Goal: Task Accomplishment & Management: Manage account settings

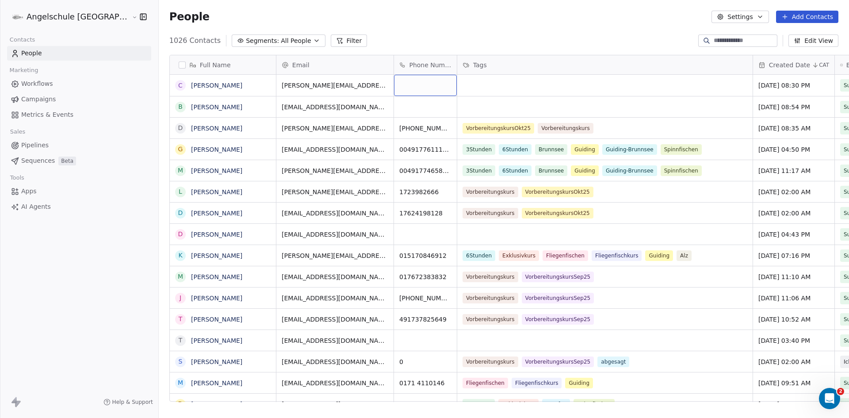
click at [394, 84] on div "grid" at bounding box center [425, 85] width 63 height 21
click at [225, 328] on html "Angelschule [GEOGRAPHIC_DATA] Contacts People Marketing Workflows Campaigns Met…" at bounding box center [424, 209] width 849 height 418
click at [394, 85] on div "grid" at bounding box center [425, 85] width 63 height 21
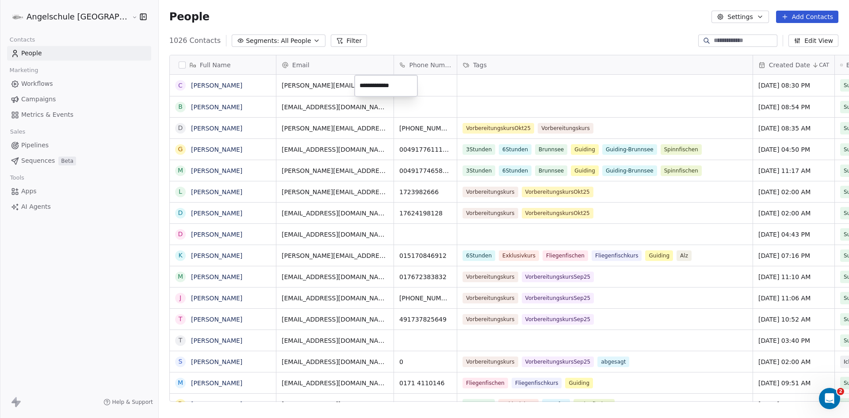
type input "**********"
click at [469, 84] on html "Angelschule [GEOGRAPHIC_DATA] Contacts People Marketing Workflows Campaigns Met…" at bounding box center [424, 209] width 849 height 418
click at [457, 83] on div "grid" at bounding box center [604, 85] width 295 height 21
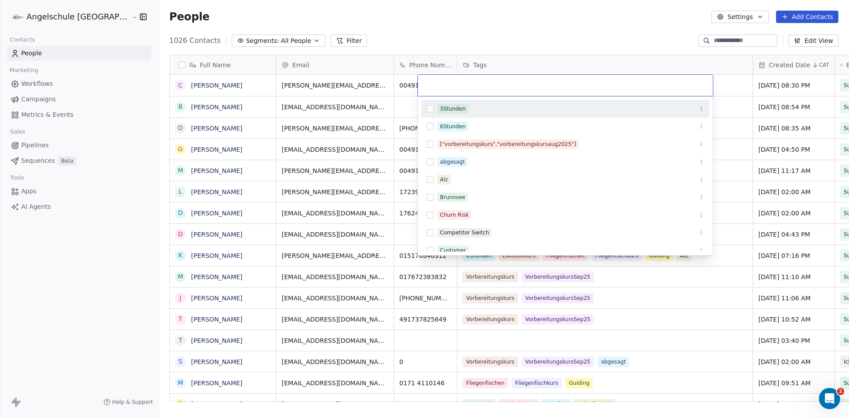
click at [432, 110] on button "Suggestions" at bounding box center [430, 108] width 7 height 7
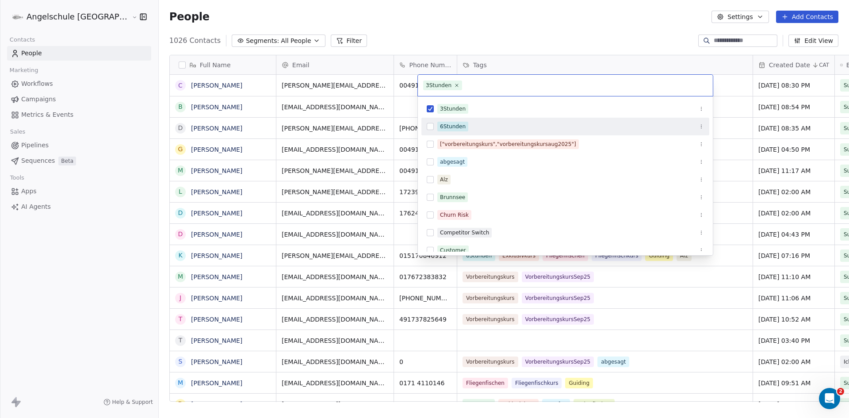
click at [431, 123] on button "Suggestions" at bounding box center [430, 126] width 7 height 7
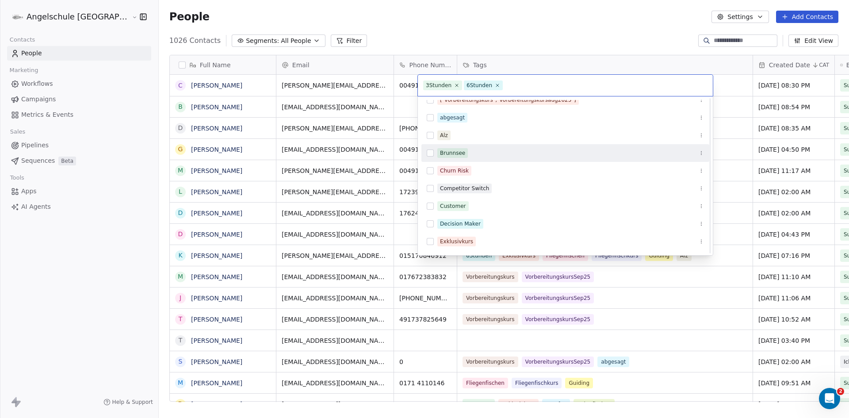
scroll to position [88, 0]
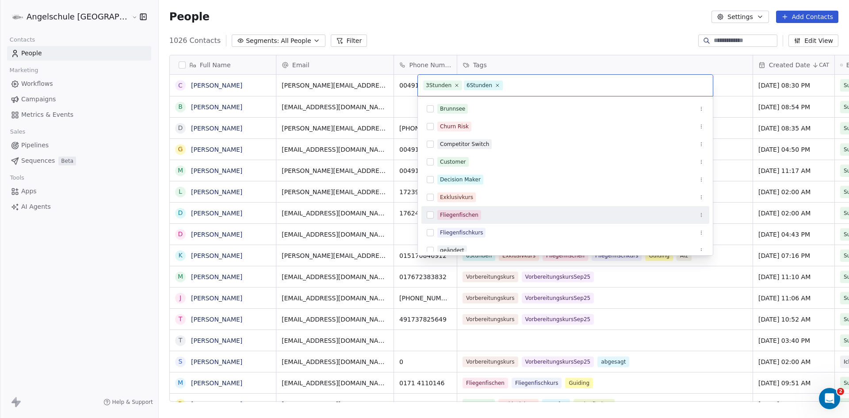
click at [429, 214] on button "Suggestions" at bounding box center [430, 214] width 7 height 7
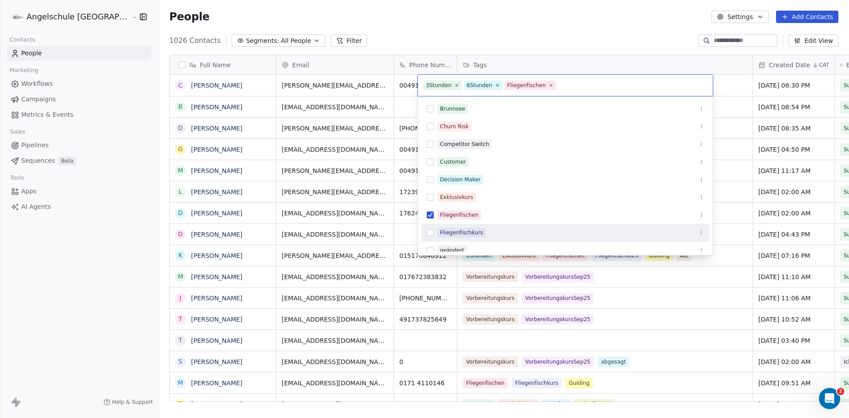
click at [431, 232] on button "Suggestions" at bounding box center [430, 232] width 7 height 7
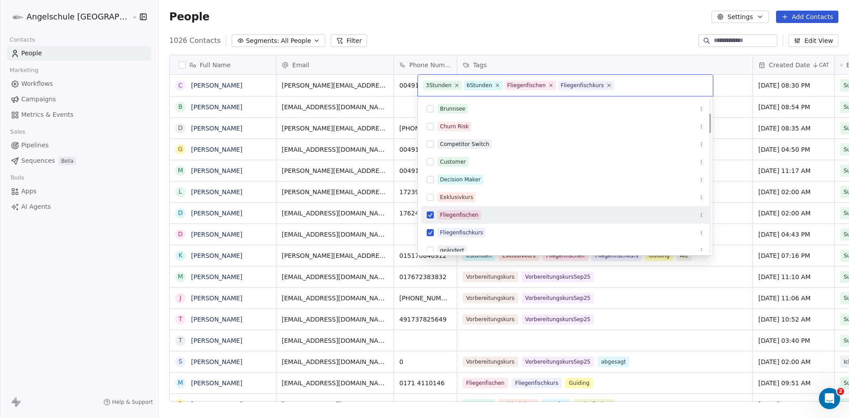
scroll to position [133, 0]
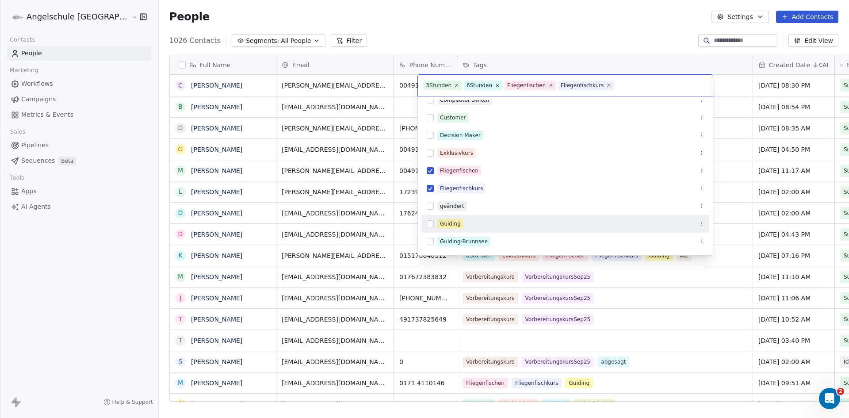
click at [430, 223] on button "Suggestions" at bounding box center [430, 223] width 7 height 7
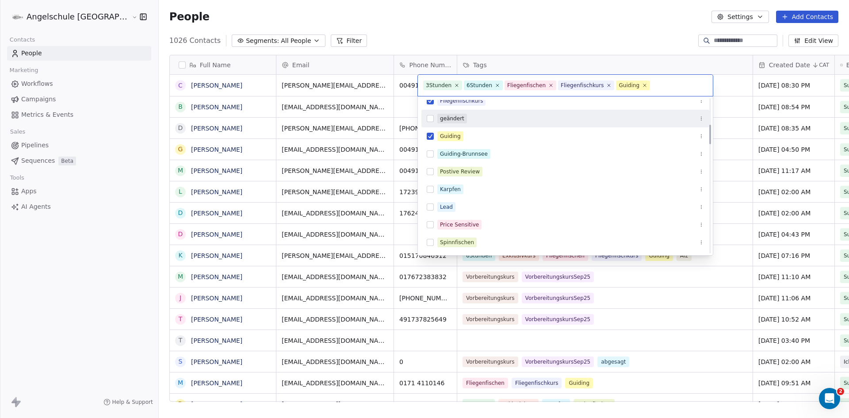
scroll to position [221, 0]
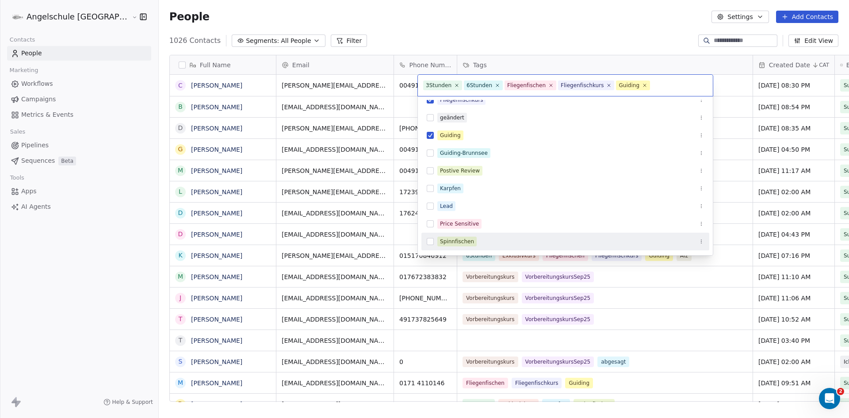
click at [428, 239] on button "Suggestions" at bounding box center [430, 241] width 7 height 7
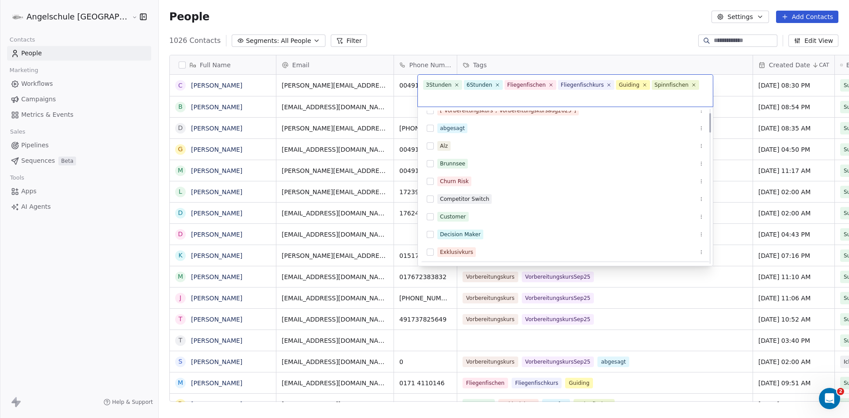
scroll to position [0, 0]
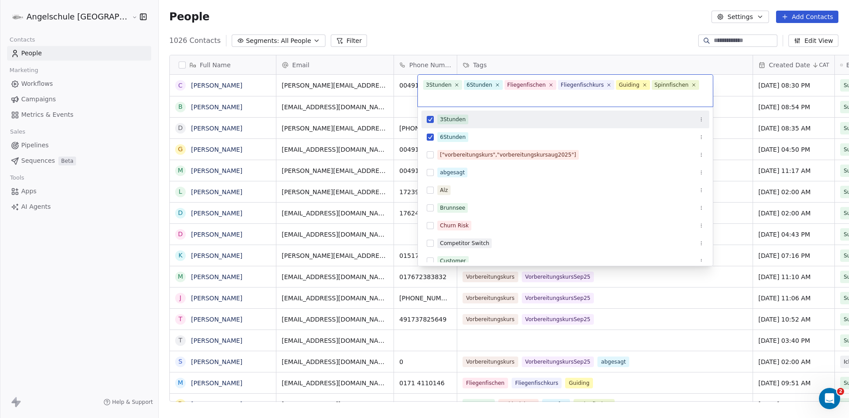
click at [549, 28] on html "Angelschule [GEOGRAPHIC_DATA] Contacts People Marketing Workflows Campaigns Met…" at bounding box center [424, 209] width 849 height 418
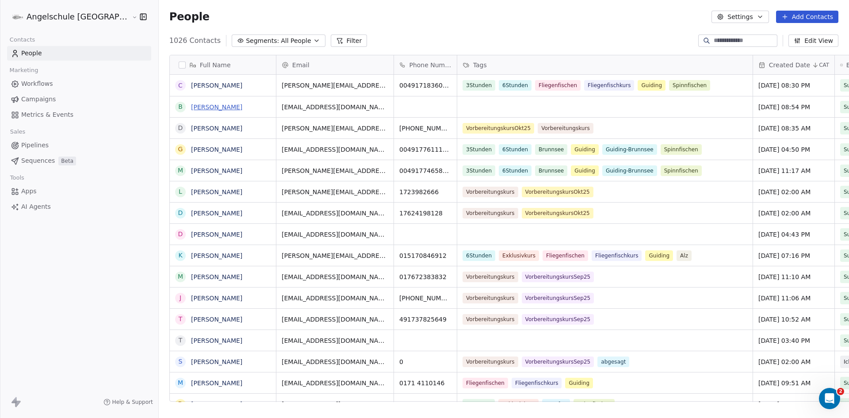
click at [191, 107] on link "[PERSON_NAME]" at bounding box center [216, 106] width 51 height 7
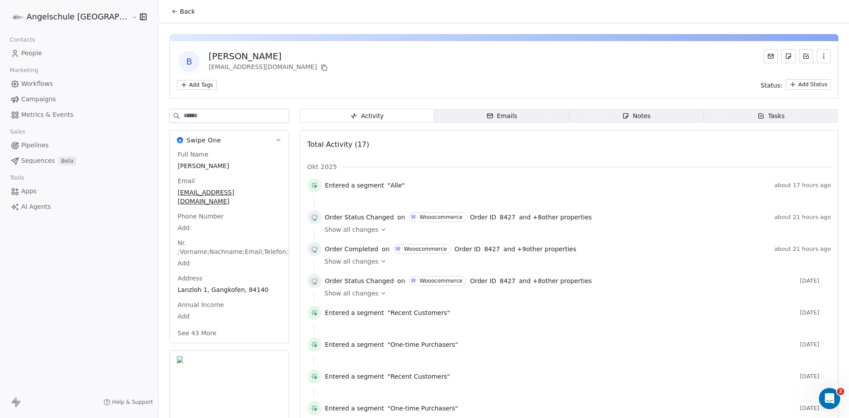
click at [622, 117] on div "Notes" at bounding box center [636, 115] width 28 height 9
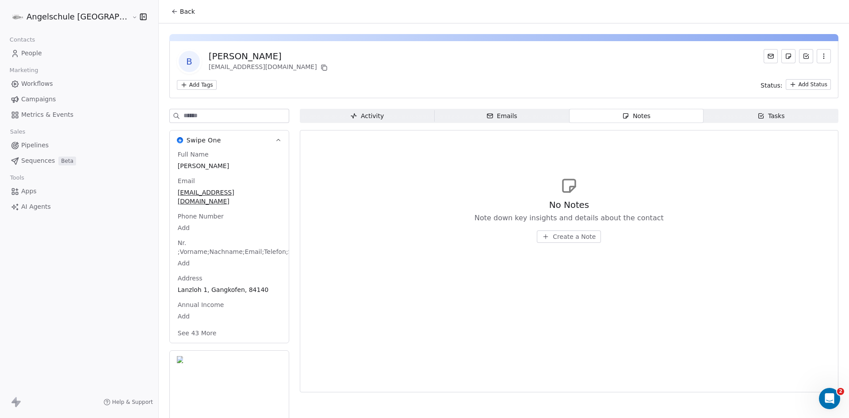
click at [25, 52] on span "People" at bounding box center [31, 53] width 21 height 9
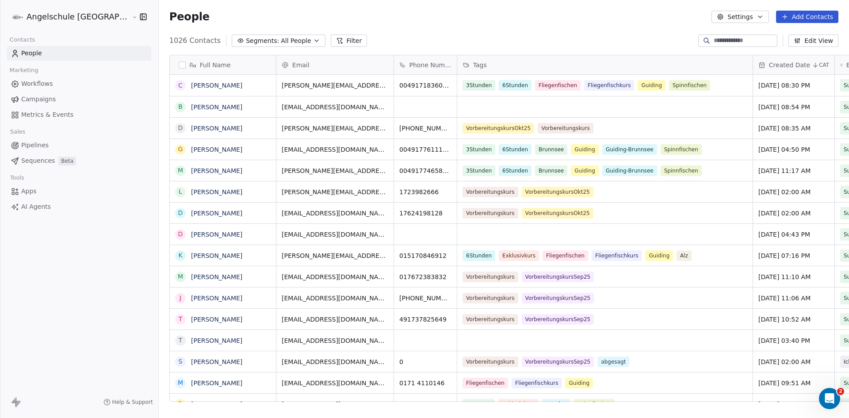
scroll to position [361, 723]
click at [817, 15] on button "Add Contacts" at bounding box center [807, 17] width 62 height 12
click at [167, 171] on html "Angelschule [GEOGRAPHIC_DATA] Contacts People Marketing Workflows Campaigns Met…" at bounding box center [424, 209] width 849 height 418
click at [191, 171] on link "[PERSON_NAME]" at bounding box center [216, 170] width 51 height 7
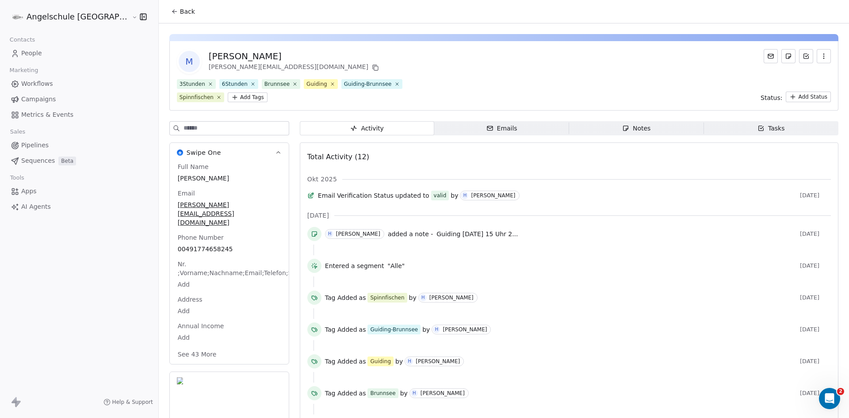
click at [629, 130] on div "Notes" at bounding box center [636, 128] width 28 height 9
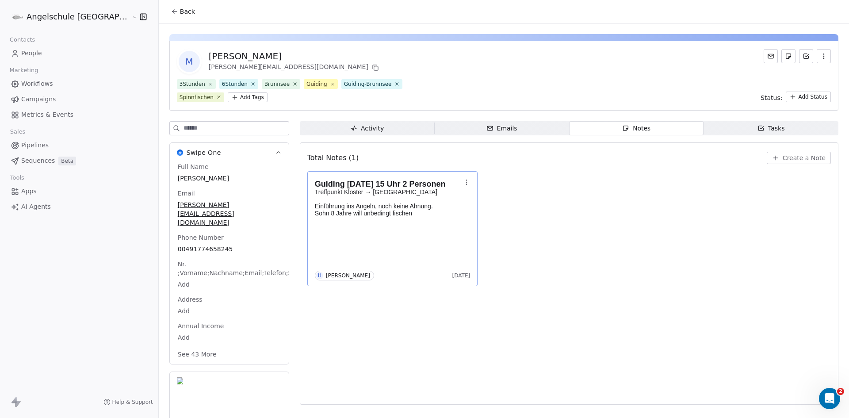
click at [360, 236] on div "Guiding [DATE] 15 Uhr 2 Personen Treffpunkt Kloster → [GEOGRAPHIC_DATA] Einführ…" at bounding box center [393, 228] width 156 height 103
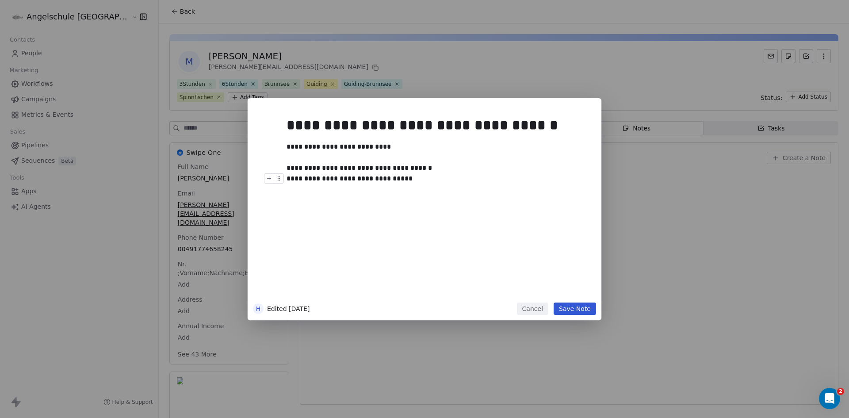
click at [332, 210] on div "**********" at bounding box center [437, 205] width 302 height 188
click at [315, 202] on div "**********" at bounding box center [437, 205] width 302 height 188
click at [408, 180] on div "**********" at bounding box center [434, 178] width 296 height 11
click at [361, 187] on div "**********" at bounding box center [434, 189] width 296 height 11
click at [502, 188] on div "**********" at bounding box center [434, 189] width 296 height 11
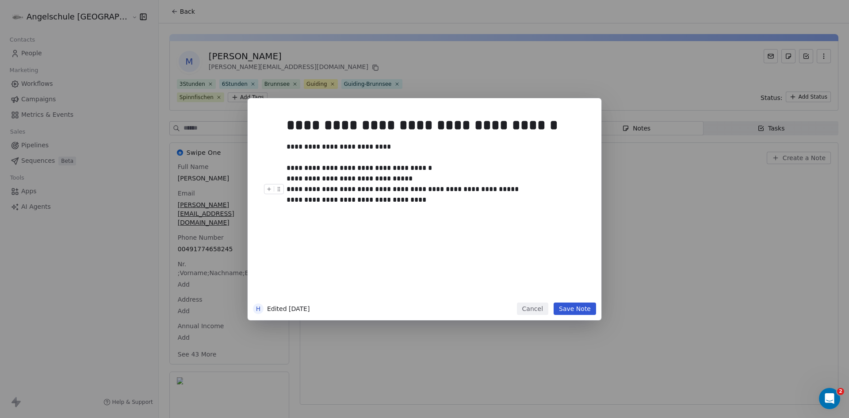
click at [581, 310] on button "Save Note" at bounding box center [574, 308] width 42 height 12
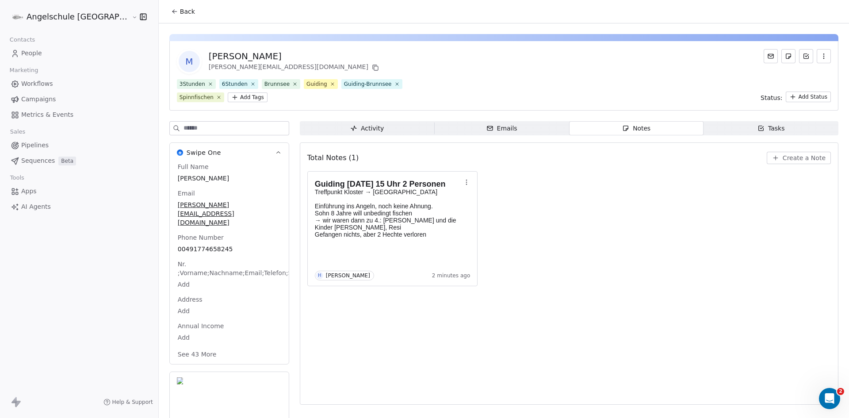
click at [26, 52] on span "People" at bounding box center [31, 53] width 21 height 9
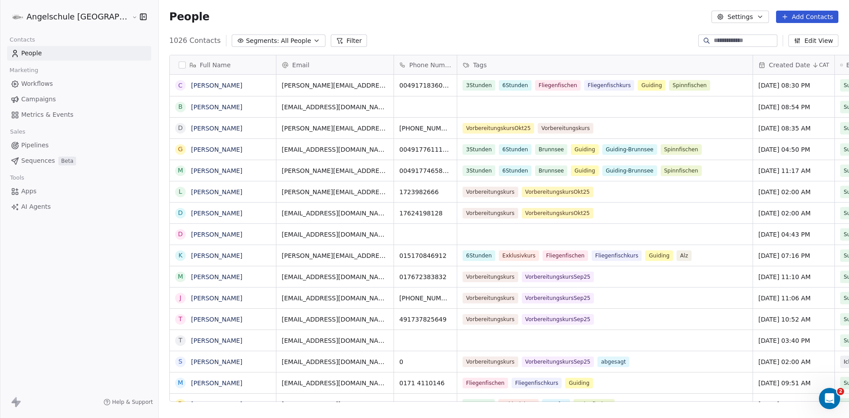
scroll to position [361, 723]
click at [809, 15] on button "Add Contacts" at bounding box center [807, 17] width 62 height 12
click at [791, 37] on span "Create new contact" at bounding box center [811, 35] width 61 height 9
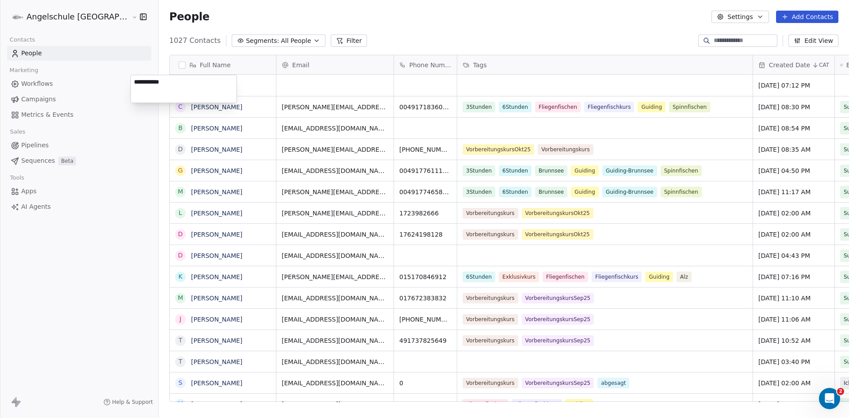
type textarea "**********"
click at [274, 82] on html "Angelschule [GEOGRAPHIC_DATA] Contacts People Marketing Workflows Campaigns Met…" at bounding box center [424, 209] width 849 height 418
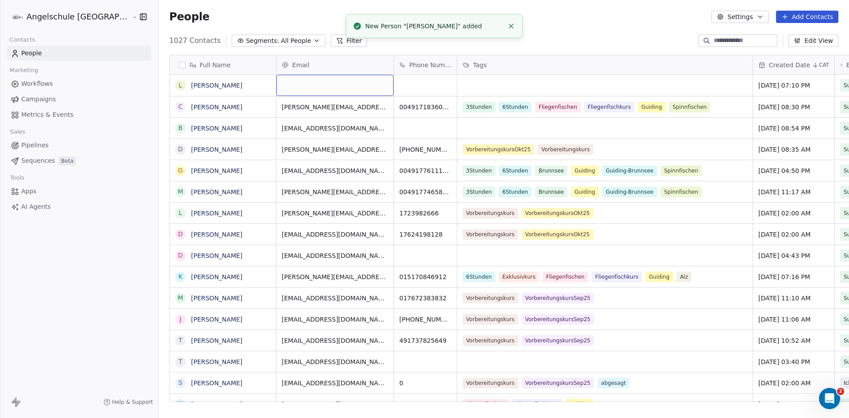
click at [276, 85] on div "grid" at bounding box center [334, 85] width 117 height 21
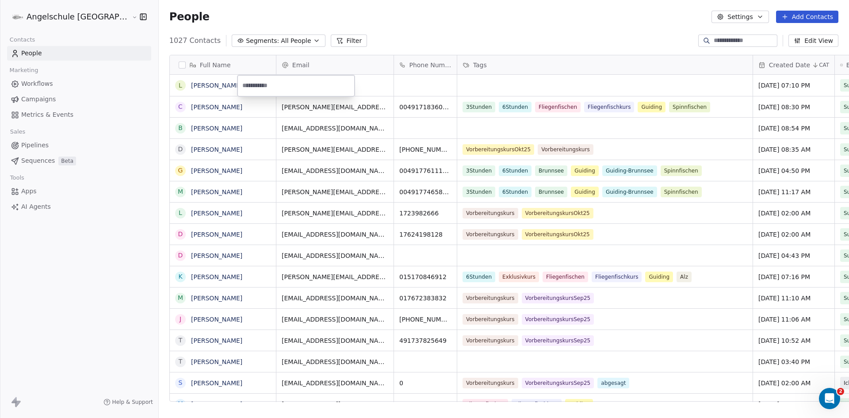
paste input "**********"
type input "**********"
click at [440, 84] on html "Angelschule [GEOGRAPHIC_DATA] Contacts People Marketing Workflows Campaigns Met…" at bounding box center [424, 209] width 849 height 418
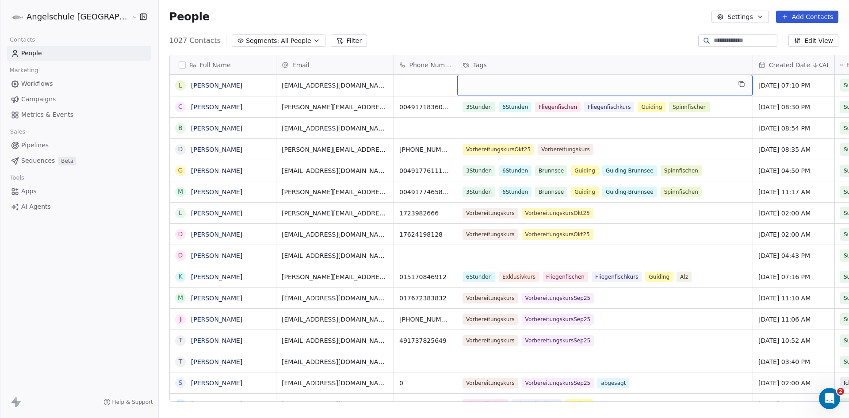
click at [457, 84] on div "grid" at bounding box center [604, 85] width 295 height 21
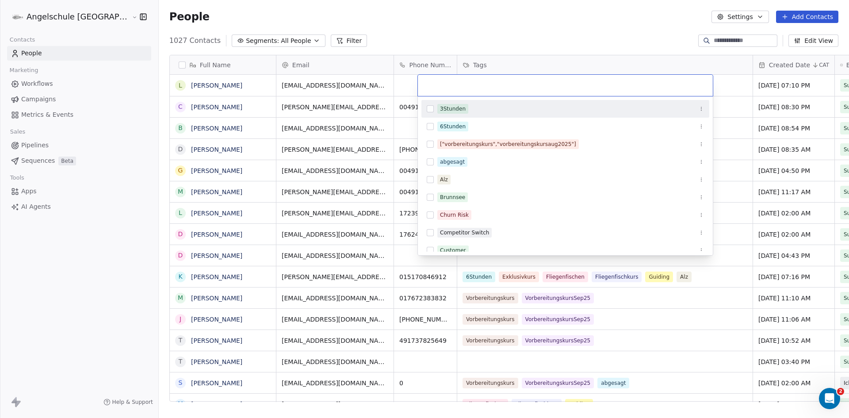
click at [430, 110] on button "Suggestions" at bounding box center [430, 108] width 7 height 7
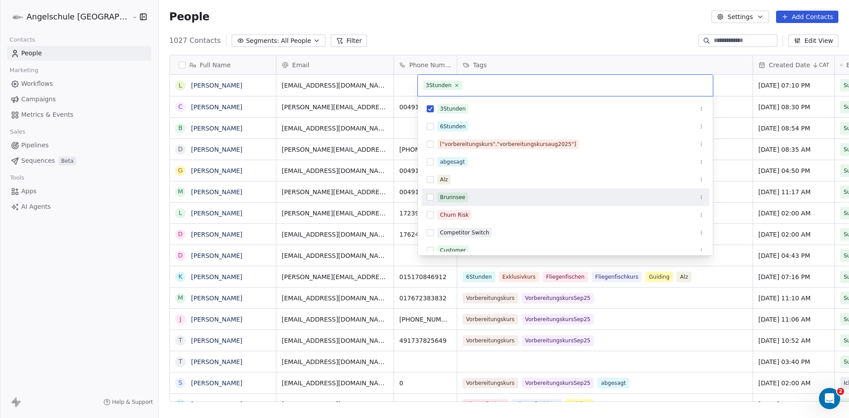
click at [431, 199] on button "Suggestions" at bounding box center [430, 197] width 7 height 7
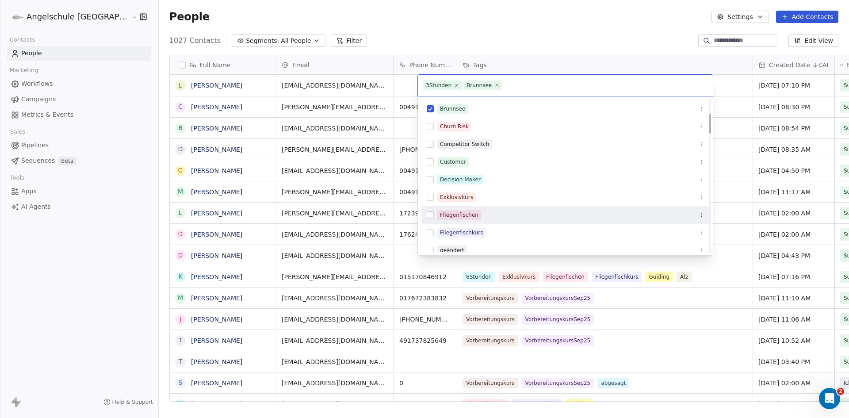
scroll to position [133, 0]
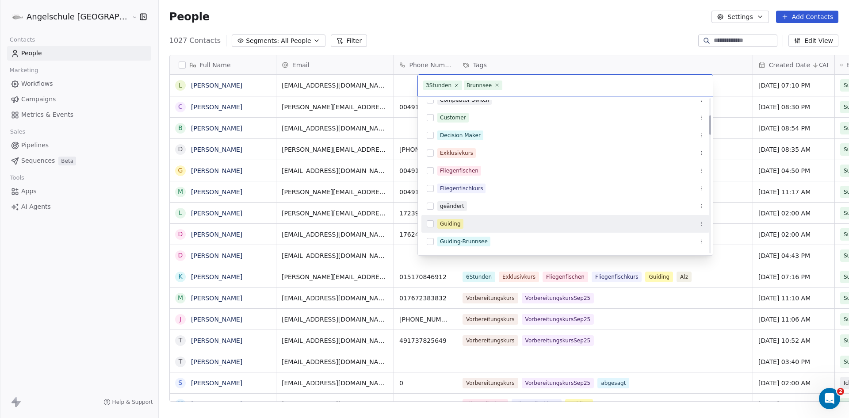
click at [430, 224] on button "Suggestions" at bounding box center [430, 223] width 7 height 7
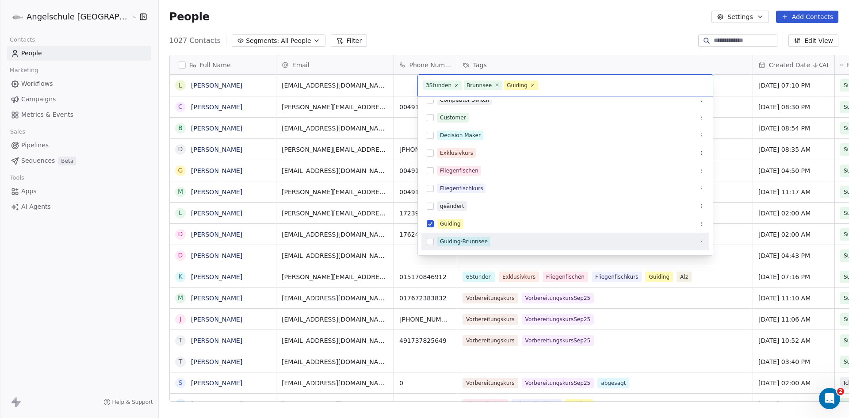
click at [431, 238] on button "Suggestions" at bounding box center [430, 241] width 7 height 7
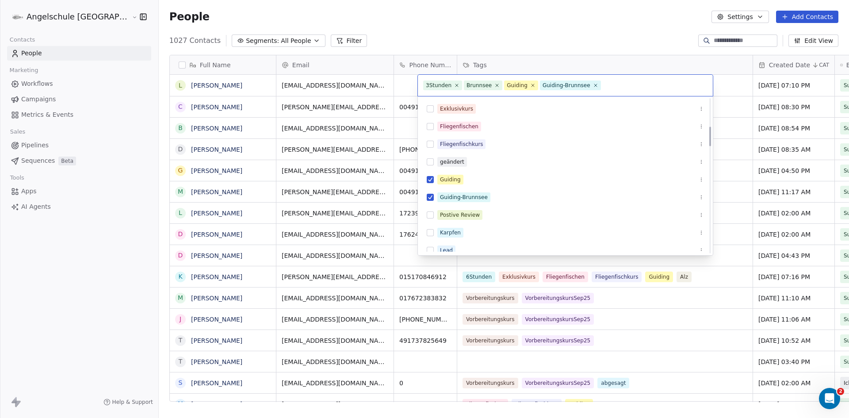
scroll to position [221, 0]
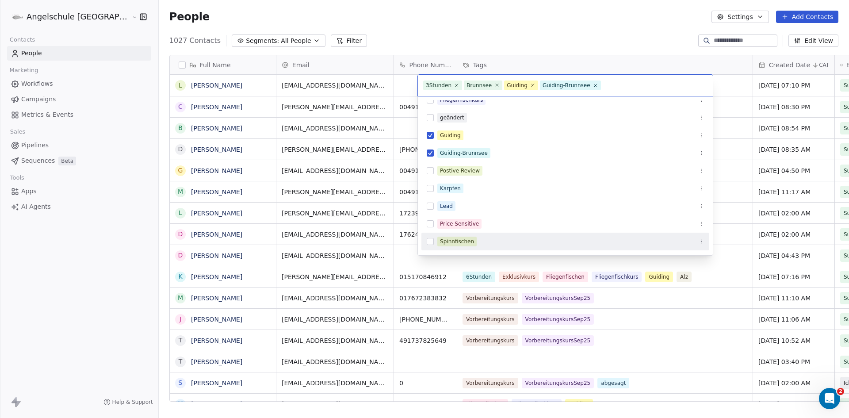
click at [431, 240] on button "Suggestions" at bounding box center [430, 241] width 7 height 7
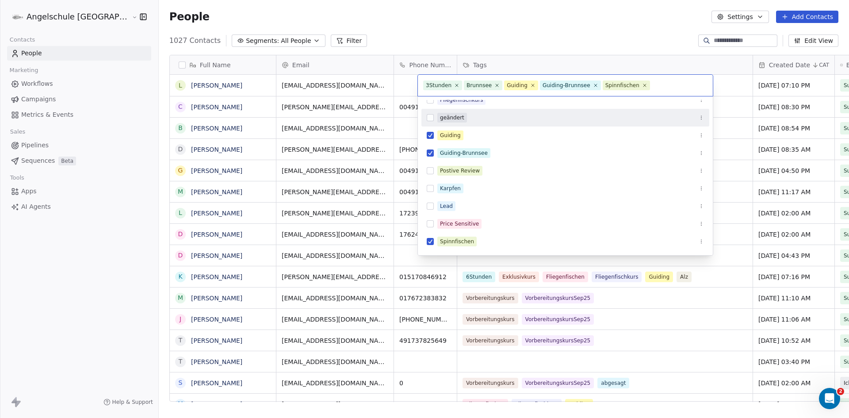
click at [572, 31] on html "Angelschule [GEOGRAPHIC_DATA] Contacts People Marketing Workflows Campaigns Met…" at bounding box center [424, 209] width 849 height 418
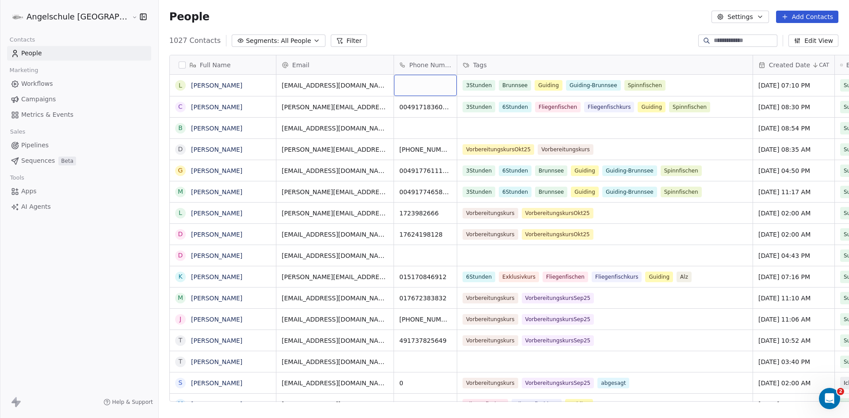
click at [394, 84] on div "grid" at bounding box center [425, 85] width 63 height 21
paste input "**********"
click at [362, 85] on input "**********" at bounding box center [385, 86] width 59 height 18
type input "**********"
click at [492, 35] on html "Angelschule [GEOGRAPHIC_DATA] Contacts People Marketing Workflows Campaigns Met…" at bounding box center [424, 209] width 849 height 418
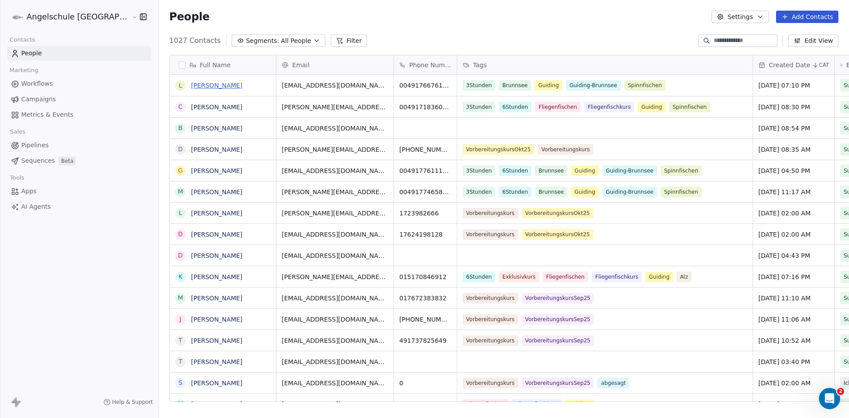
click at [191, 84] on link "[PERSON_NAME]" at bounding box center [216, 85] width 51 height 7
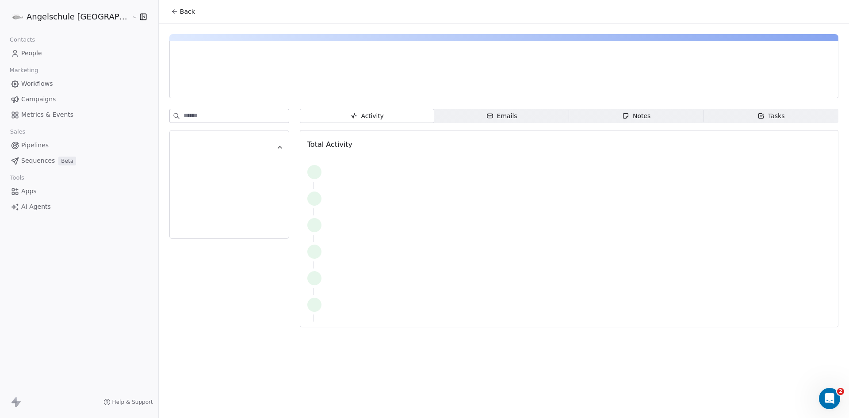
click at [177, 84] on div at bounding box center [270, 85] width 187 height 9
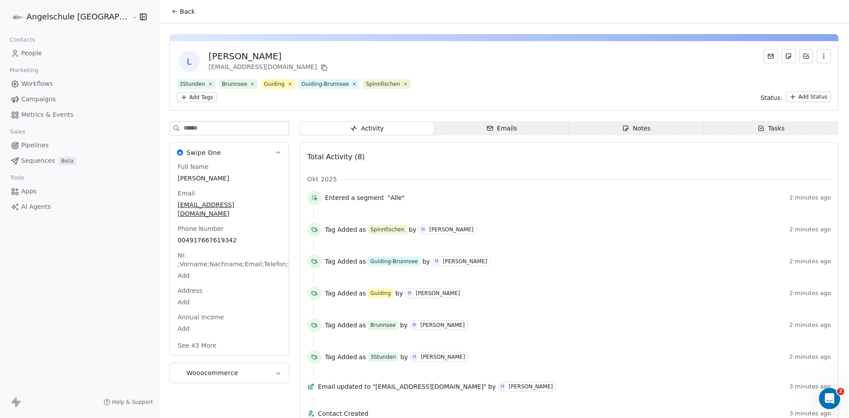
click at [625, 122] on span "Notes Notes" at bounding box center [636, 128] width 135 height 14
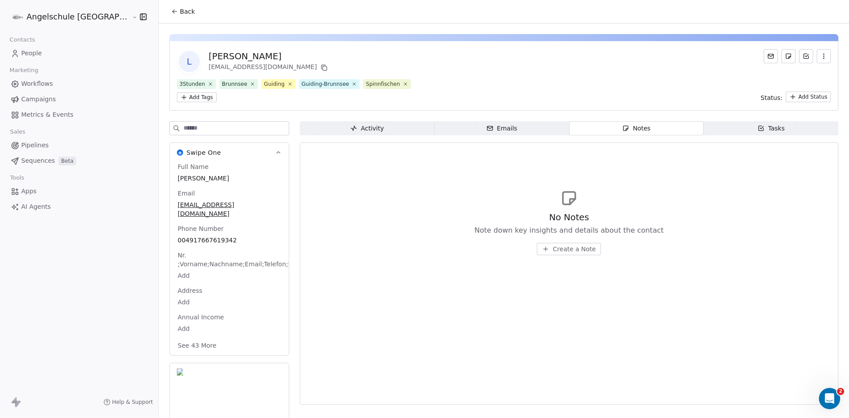
click at [552, 249] on span "Create a Note" at bounding box center [573, 248] width 43 height 9
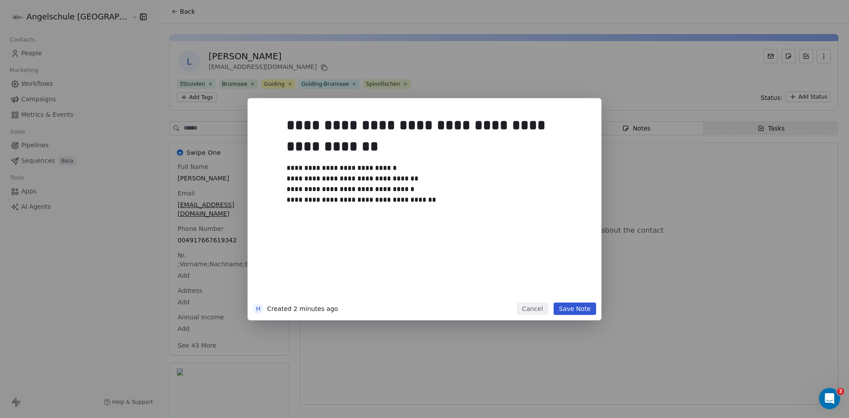
click at [583, 308] on button "Save Note" at bounding box center [574, 308] width 42 height 12
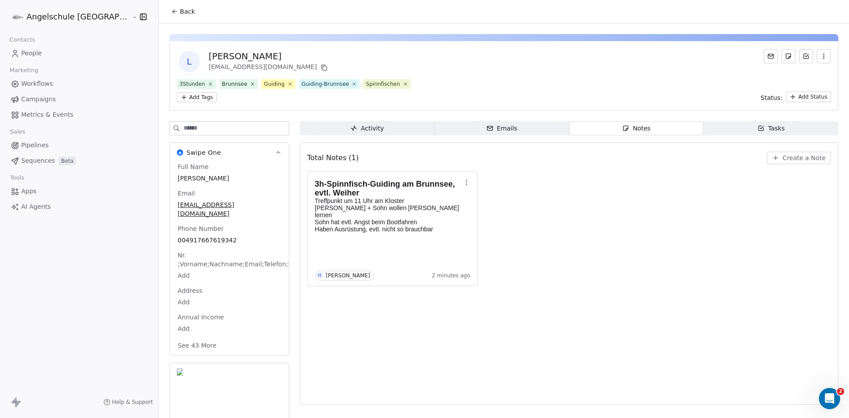
click at [30, 50] on span "People" at bounding box center [31, 53] width 21 height 9
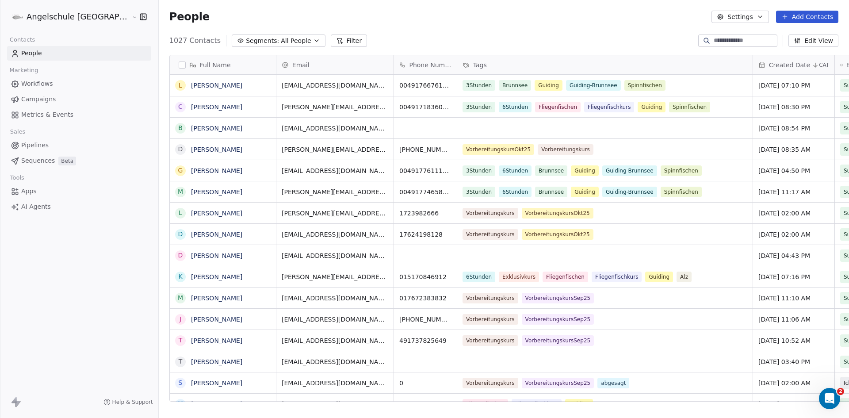
scroll to position [361, 723]
click at [62, 306] on div "Angelschule Bayern Contacts People Marketing Workflows Campaigns Metrics & Even…" at bounding box center [79, 209] width 158 height 418
